Goal: Task Accomplishment & Management: Manage account settings

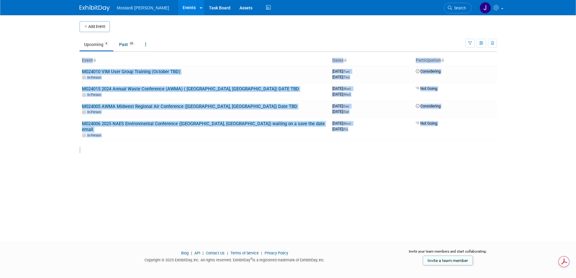
drag, startPoint x: 68, startPoint y: 69, endPoint x: 304, endPoint y: 186, distance: 263.6
click at [304, 186] on body "Mostardi Platt Events Add Event Bulk Upload Events Shareable Event Boards Recen…" at bounding box center [288, 139] width 576 height 278
click at [187, 169] on div "Add Event New Event Duplicate Event Warning There is another event in your work…" at bounding box center [288, 122] width 427 height 215
click at [67, 83] on body "Mostardi Platt Events Add Event Bulk Upload Events Shareable Event Boards Recen…" at bounding box center [288, 139] width 576 height 278
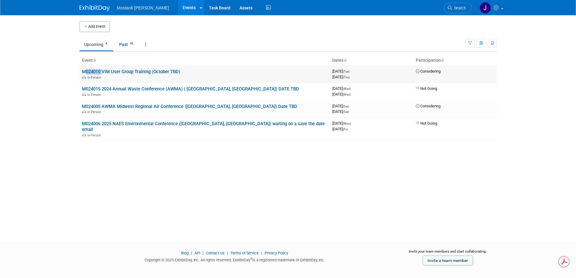
drag, startPoint x: 79, startPoint y: 71, endPoint x: 101, endPoint y: 73, distance: 21.8
click at [101, 73] on td "M024010 VIM User Group Training (October TBD) In-Person" at bounding box center [205, 74] width 250 height 17
click at [139, 160] on div "Add Event New Event Duplicate Event Warning There is another event in your work…" at bounding box center [288, 122] width 427 height 215
drag, startPoint x: 76, startPoint y: 72, endPoint x: 100, endPoint y: 69, distance: 25.0
click at [100, 69] on div "Add Event New Event Duplicate Event Warning There is another event in your work…" at bounding box center [288, 122] width 427 height 215
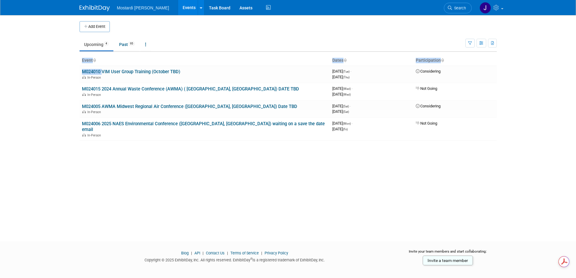
click at [113, 64] on th "Event" at bounding box center [205, 60] width 250 height 10
click at [91, 70] on link "M024010 VIM User Group Training (October TBD)" at bounding box center [131, 71] width 98 height 5
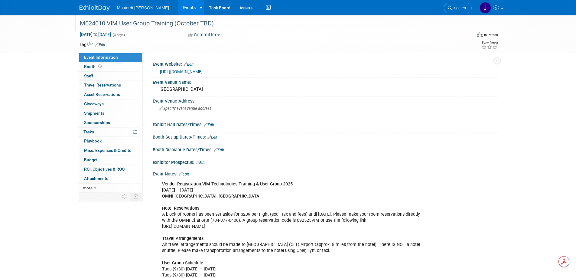
click at [207, 23] on div "M024010 VIM User Group Training (October TBD)" at bounding box center [270, 23] width 385 height 11
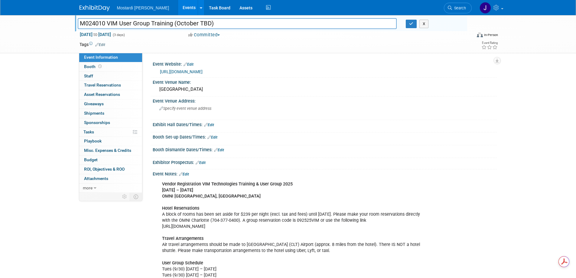
click at [106, 25] on input "M024010 VIM User Group Training (October TBD)" at bounding box center [237, 23] width 319 height 11
click at [104, 24] on input "M024010 VIM User Group Training (October TBD)" at bounding box center [237, 23] width 319 height 11
type input "M024017 VIM User Group Training (October TBD)"
click at [73, 37] on div "M024010 VIM User Group Training (October TBD) M024017 VIM User Group Training (…" at bounding box center [288, 34] width 576 height 38
click at [410, 24] on icon "button" at bounding box center [411, 24] width 4 height 4
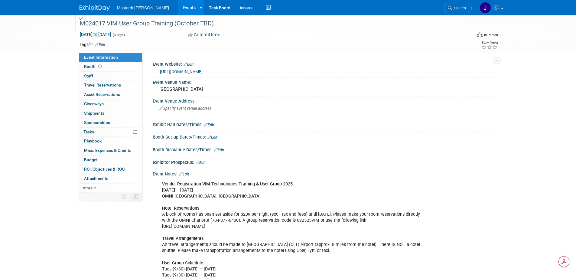
click at [178, 11] on link "Events" at bounding box center [189, 7] width 22 height 15
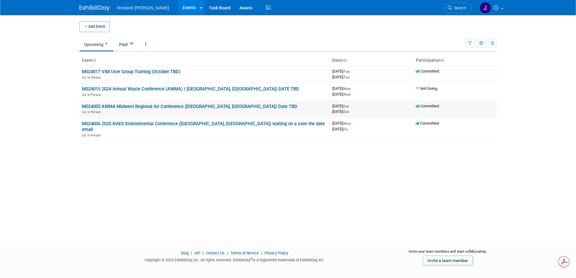
click at [123, 104] on link "M024005 AWMA Midwest Regional Air Conference ([GEOGRAPHIC_DATA], [GEOGRAPHIC_DA…" at bounding box center [189, 106] width 215 height 5
click at [131, 106] on link "M024005 AWMA Midwest Regional Air Conference ([GEOGRAPHIC_DATA], [GEOGRAPHIC_DA…" at bounding box center [189, 106] width 215 height 5
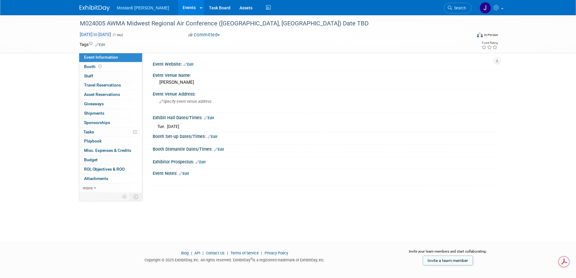
click at [98, 34] on span "to" at bounding box center [96, 34] width 6 height 5
type input "Nov 1, 2025"
select select "10"
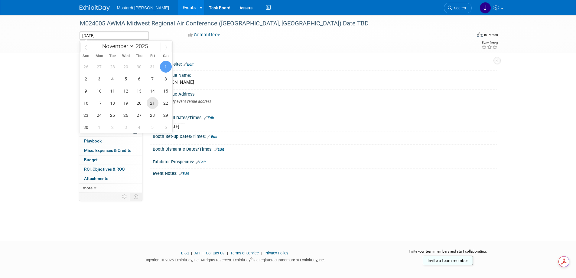
click at [157, 100] on span "21" at bounding box center [153, 103] width 12 height 12
type input "Nov 21, 2025"
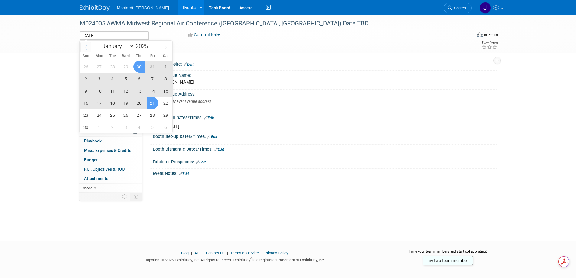
click at [88, 47] on icon at bounding box center [86, 47] width 4 height 4
select select "9"
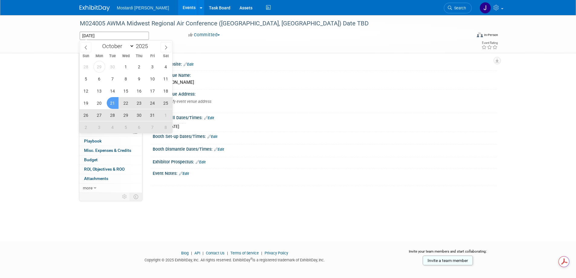
click at [113, 104] on span "21" at bounding box center [113, 103] width 12 height 12
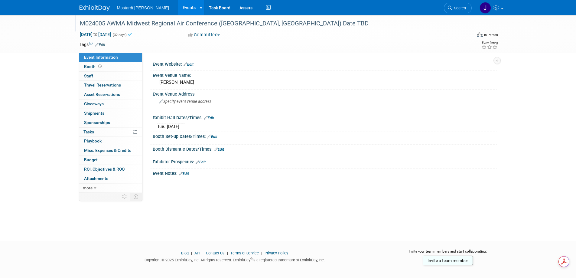
click at [123, 27] on div "M024005 AWMA Midwest Regional Air Conference ([GEOGRAPHIC_DATA], [GEOGRAPHIC_DA…" at bounding box center [270, 23] width 385 height 11
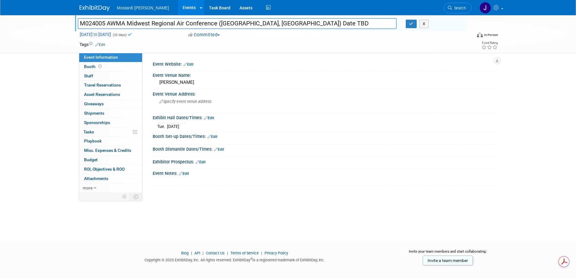
click at [111, 37] on span "Oct 21, 2025 to Nov 21, 2025" at bounding box center [96, 34] width 32 height 5
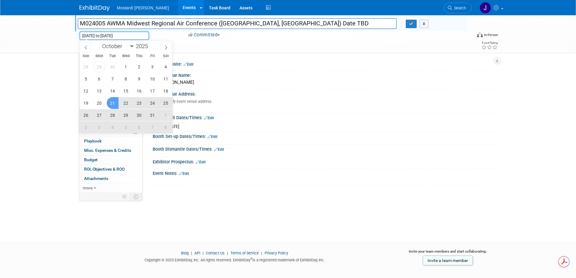
click at [121, 36] on input "Oct 21, 2025 to Nov 21, 2025" at bounding box center [115, 35] width 70 height 8
click at [114, 100] on span "21" at bounding box center [113, 103] width 12 height 12
type input "Oct 21, 2025"
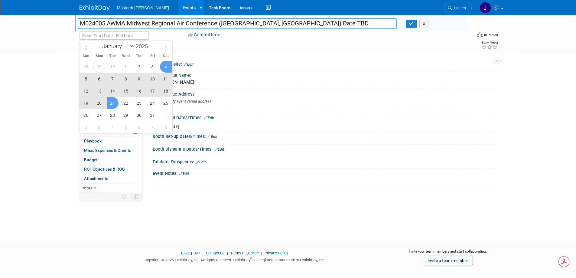
click at [205, 47] on td at bounding box center [266, 44] width 322 height 6
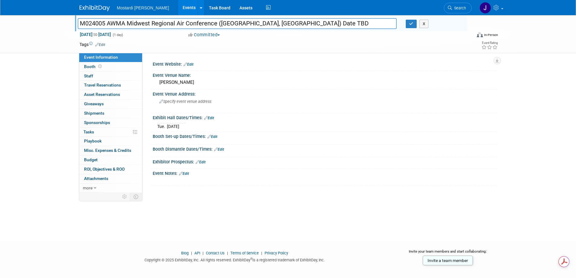
click at [212, 137] on link "Edit" at bounding box center [213, 137] width 10 height 4
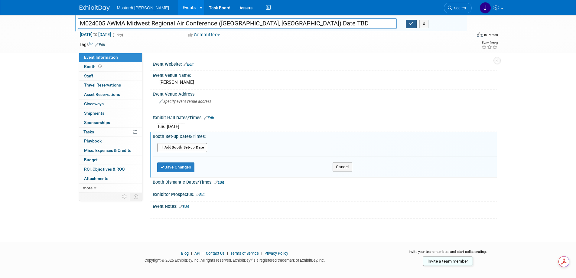
click at [411, 27] on button "button" at bounding box center [411, 24] width 11 height 8
